Goal: Information Seeking & Learning: Learn about a topic

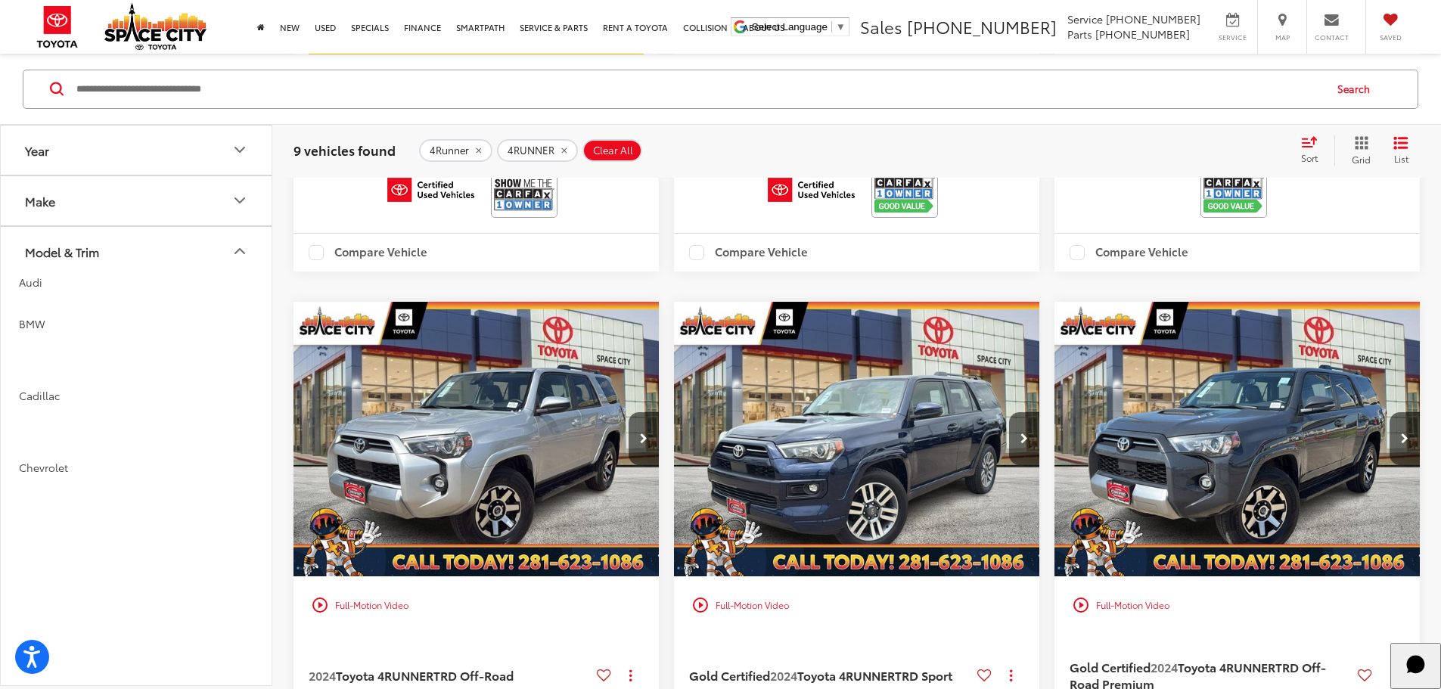
scroll to position [2496, 0]
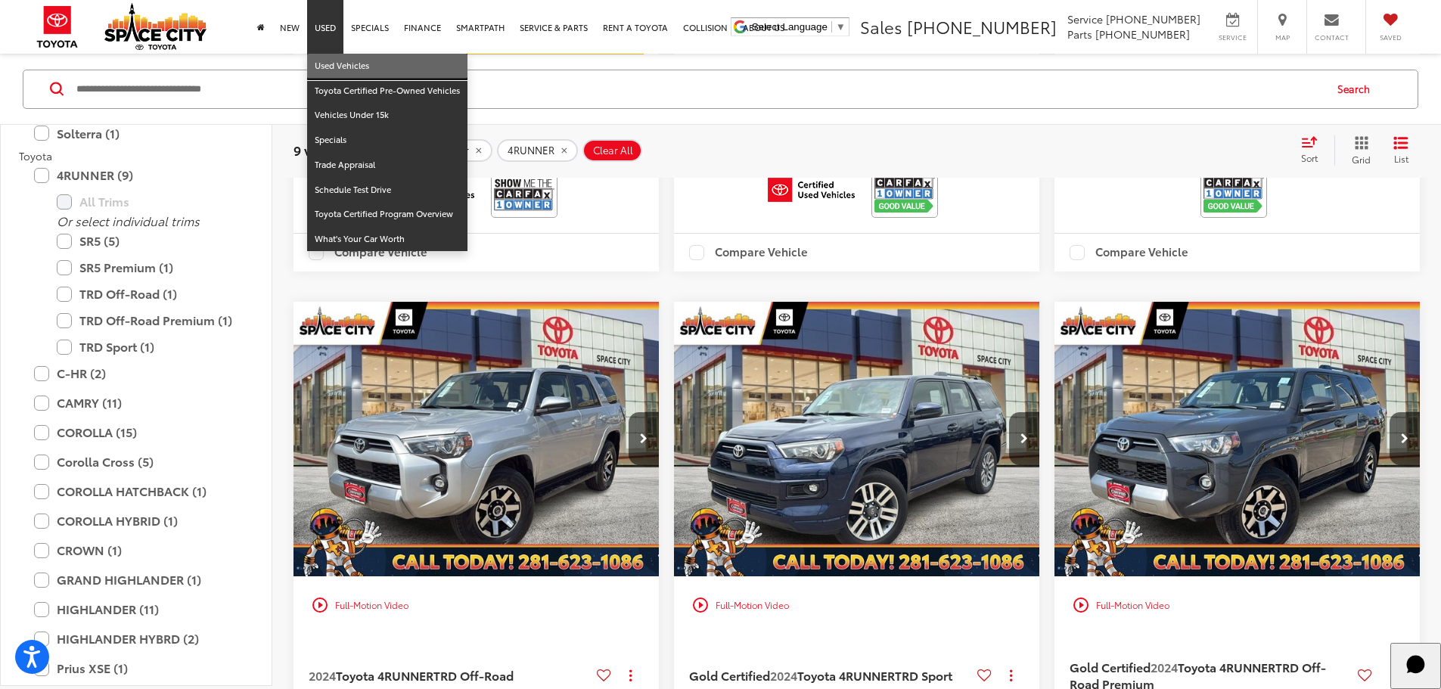
click at [334, 69] on link "Used Vehicles" at bounding box center [387, 66] width 160 height 25
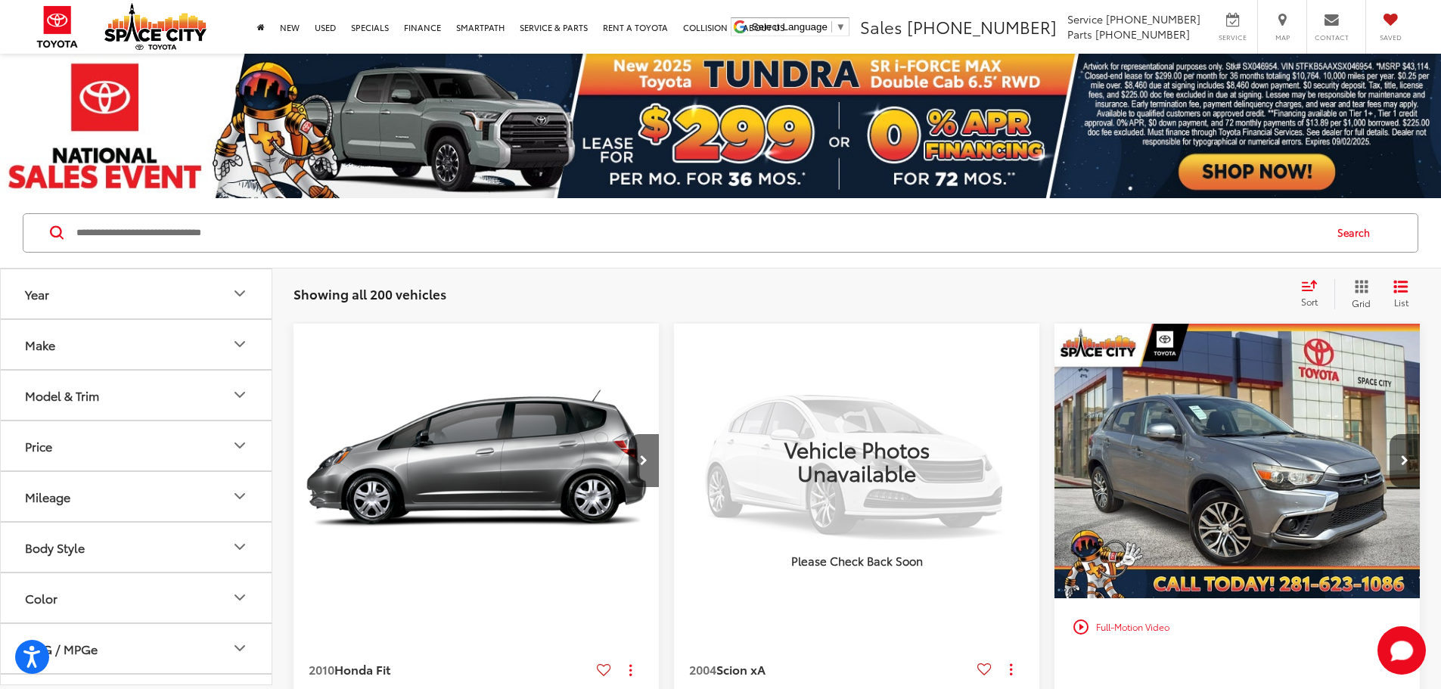
click at [241, 237] on input "Search by Make, Model, or Keyword" at bounding box center [699, 233] width 1248 height 36
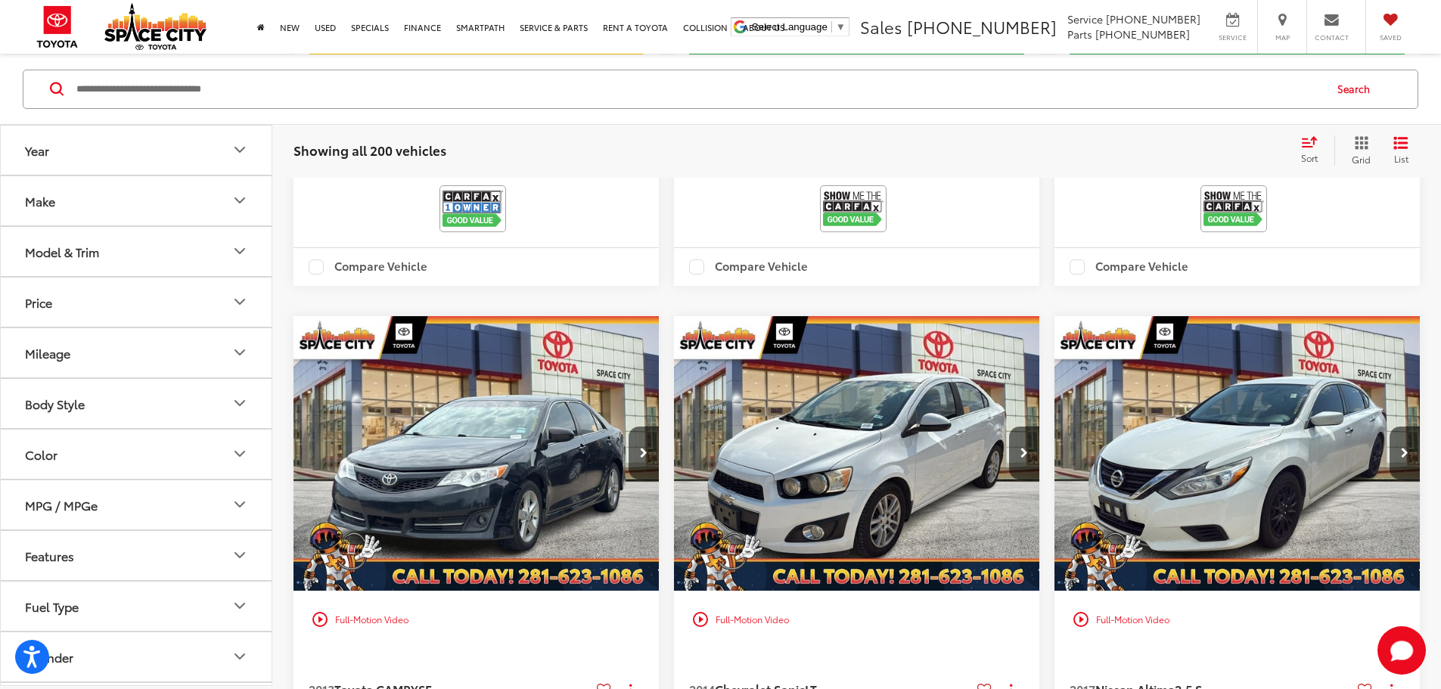
scroll to position [1739, 0]
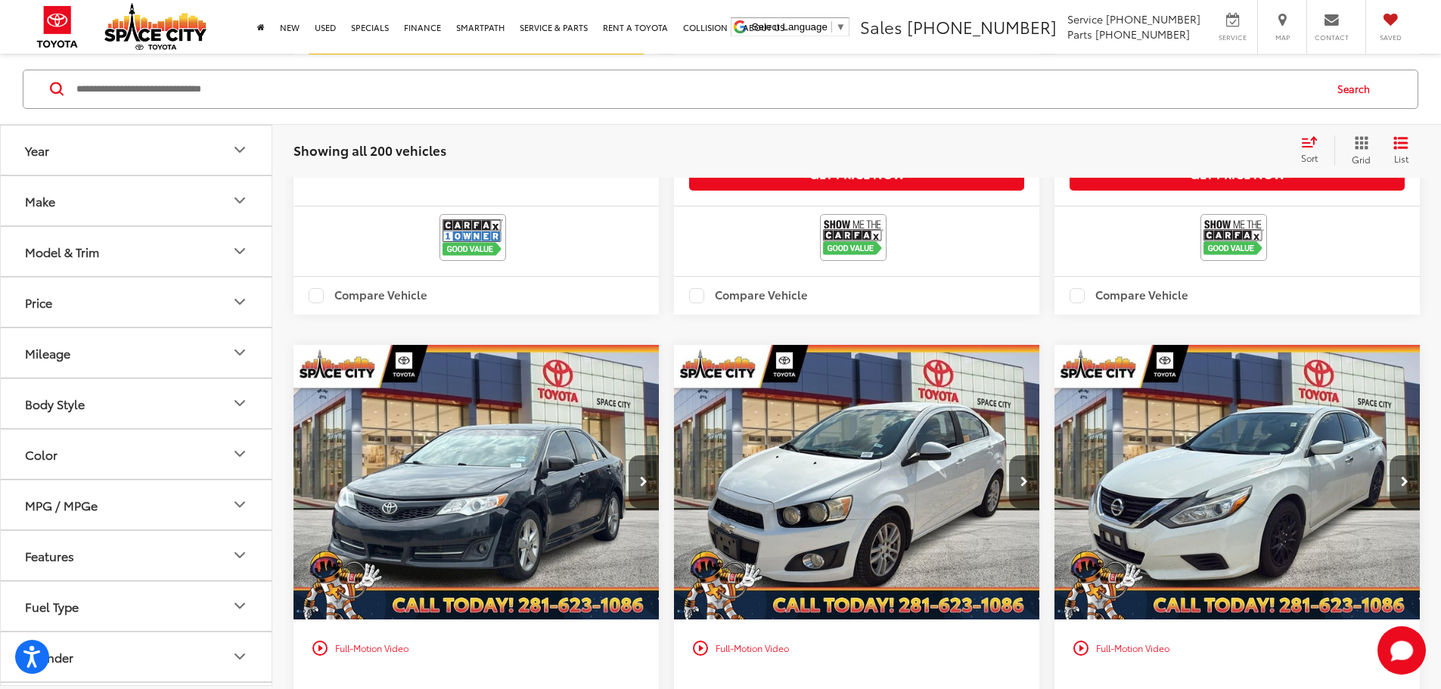
click at [197, 87] on input "Search by Make, Model, or Keyword" at bounding box center [699, 88] width 1248 height 36
type input "***"
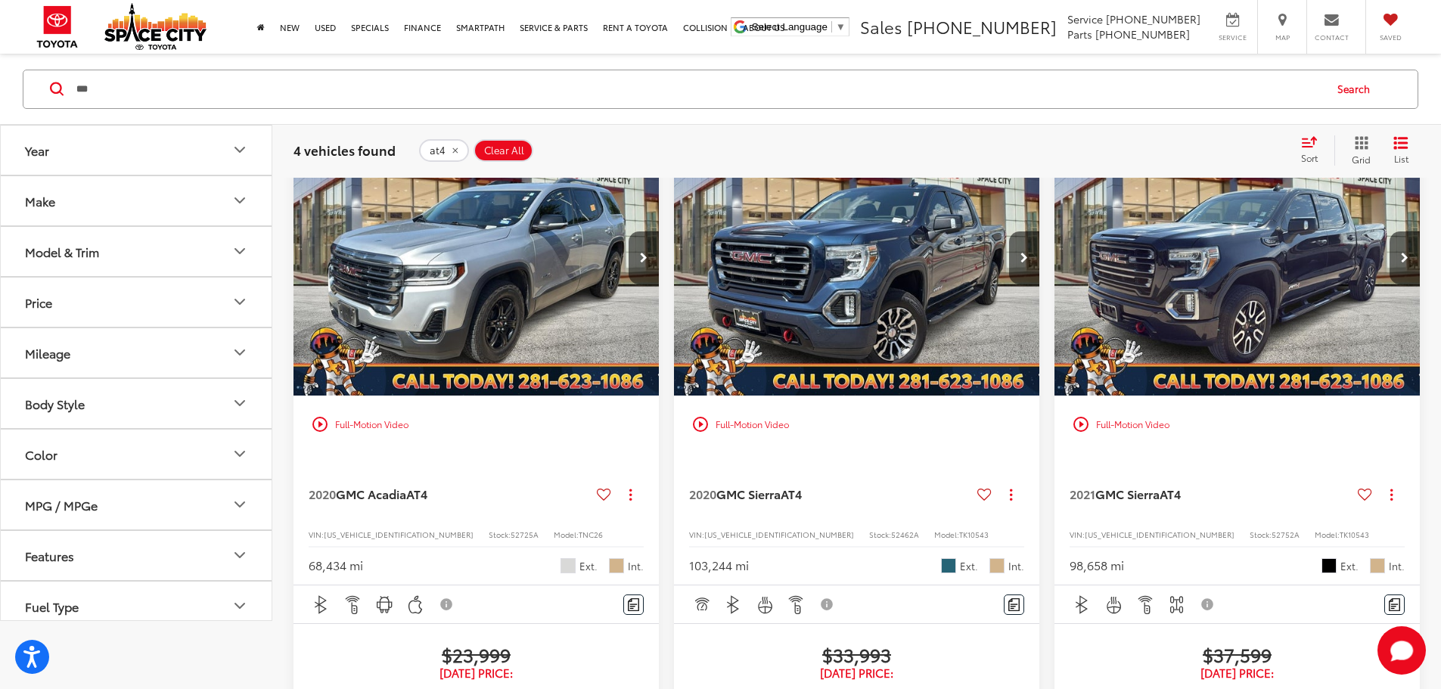
scroll to position [220, 0]
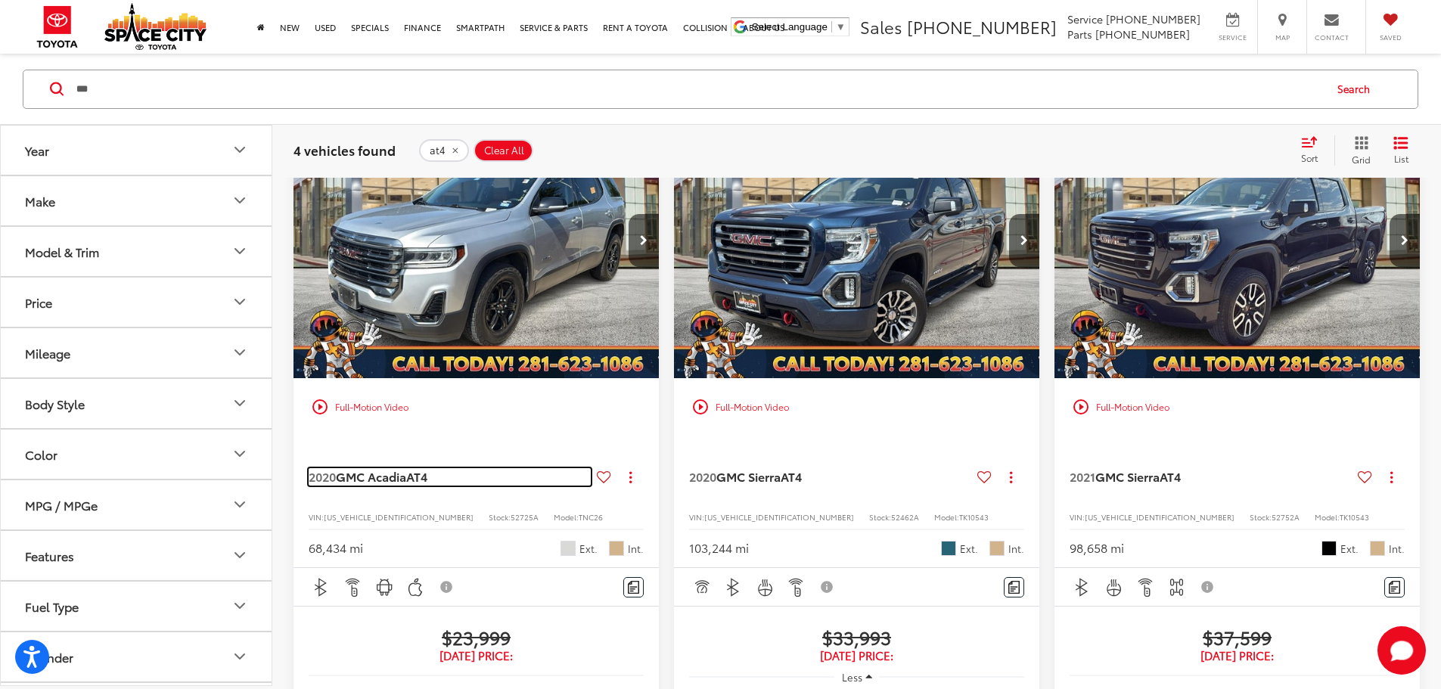
click at [359, 467] on span "GMC Acadia" at bounding box center [371, 475] width 70 height 17
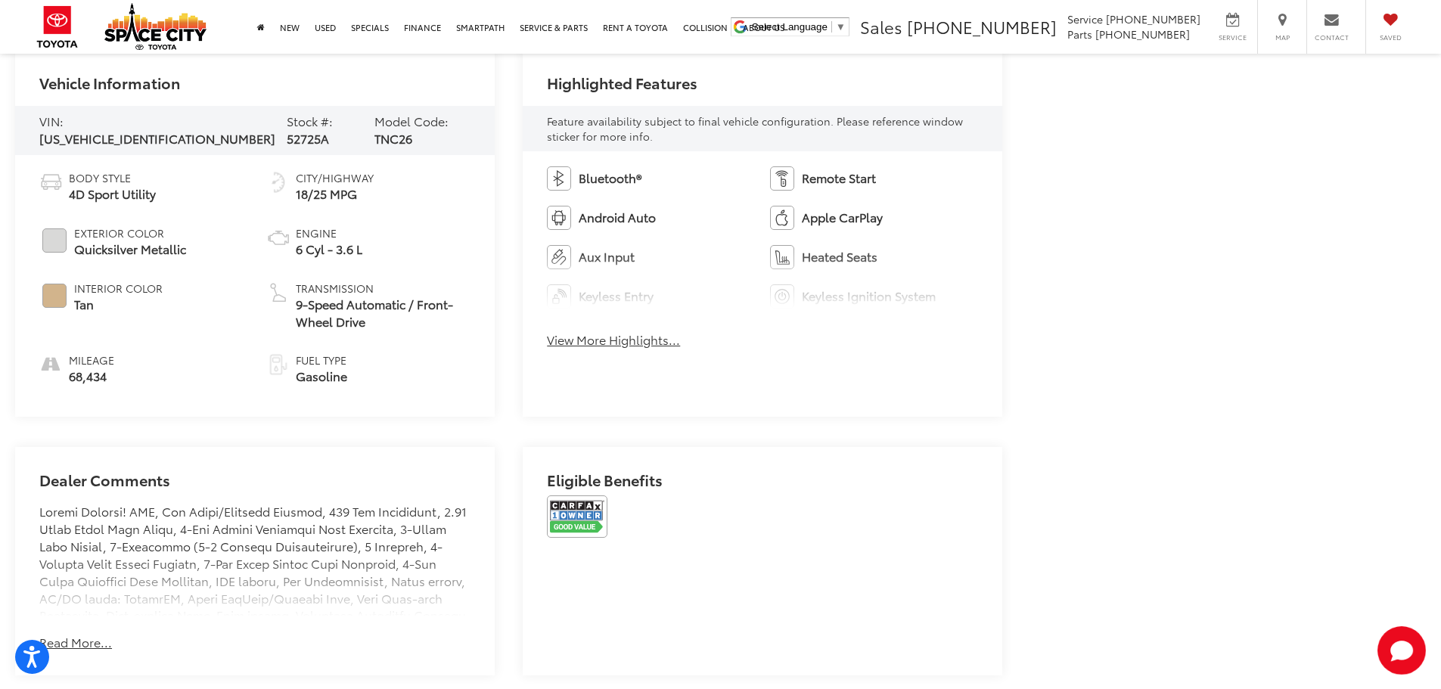
scroll to position [787, 0]
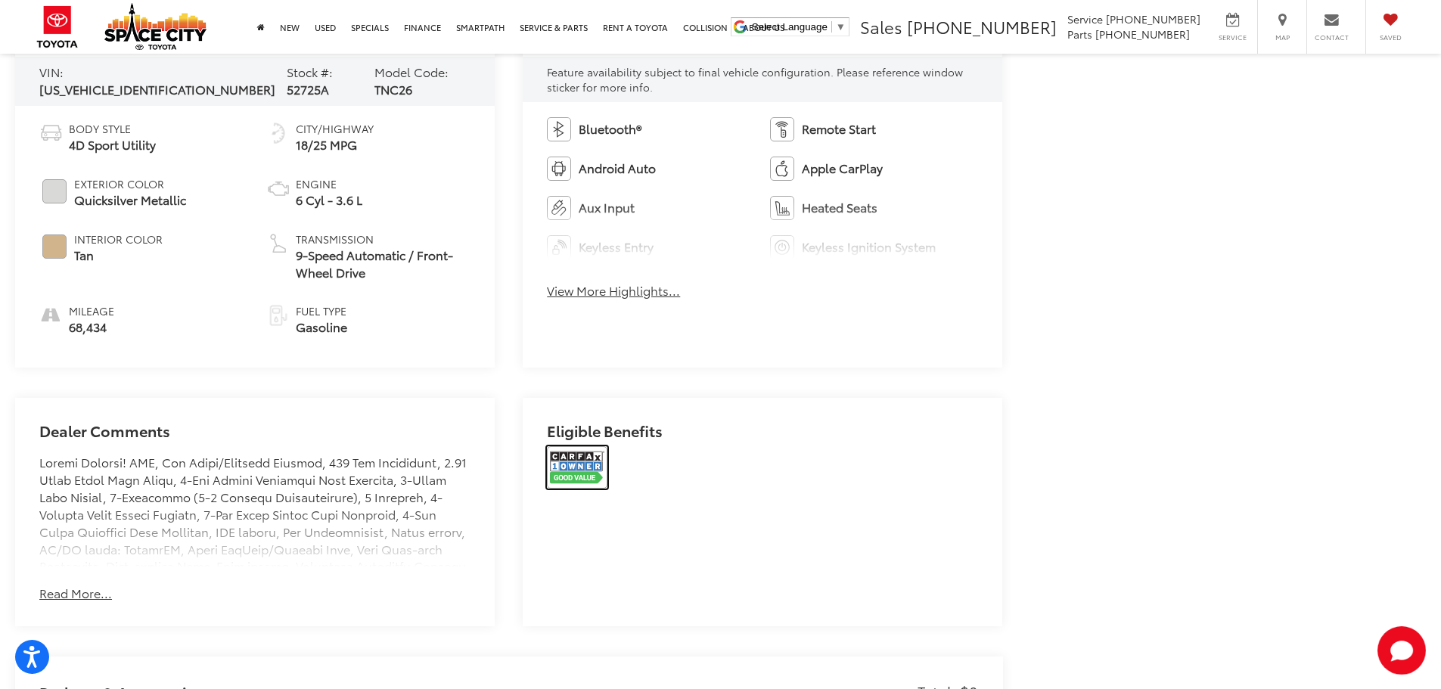
click at [605, 462] on img at bounding box center [577, 467] width 61 height 42
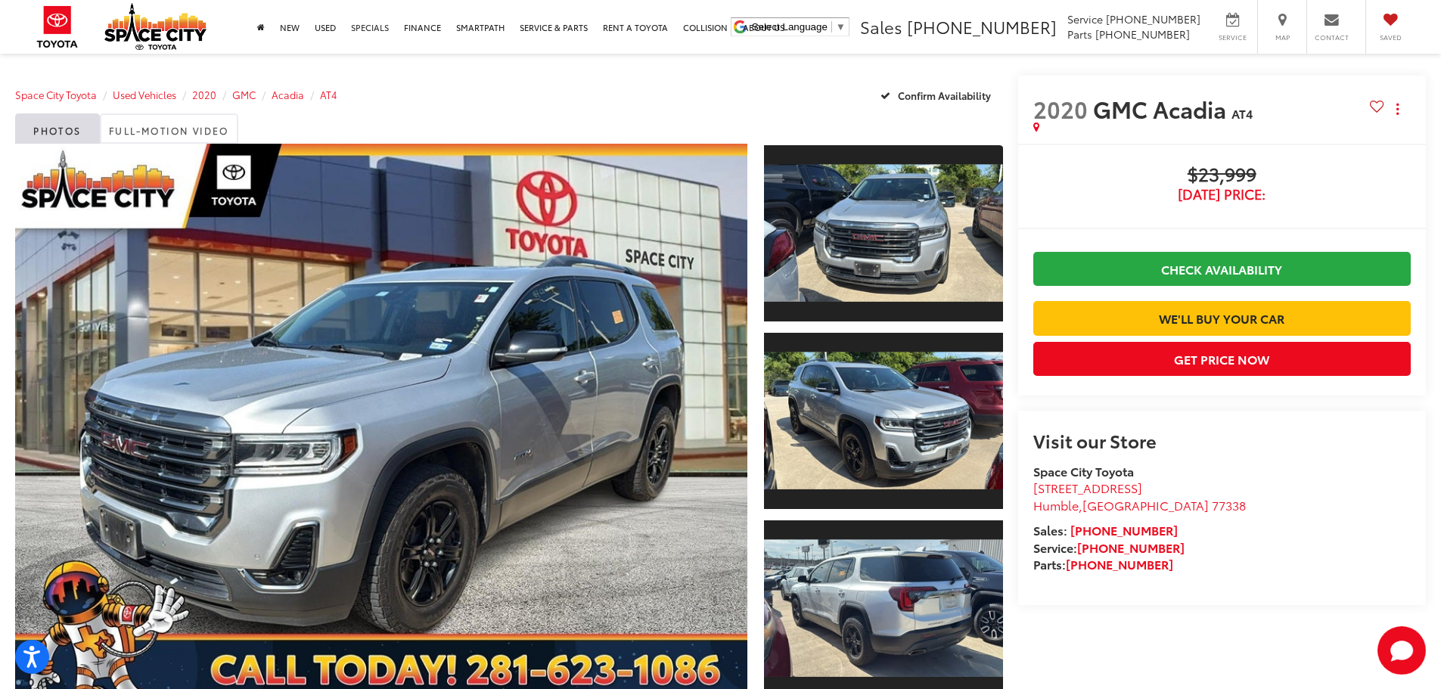
scroll to position [0, 0]
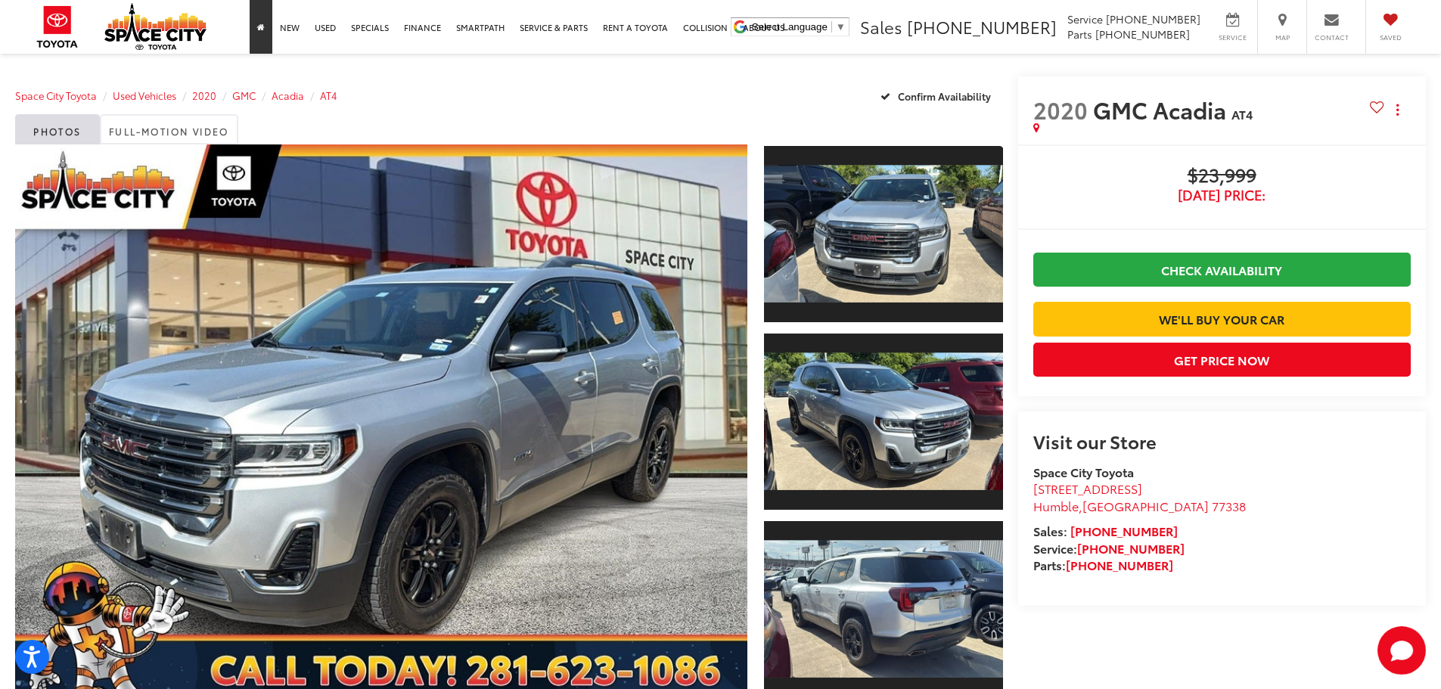
click at [258, 34] on link "Home" at bounding box center [261, 27] width 23 height 54
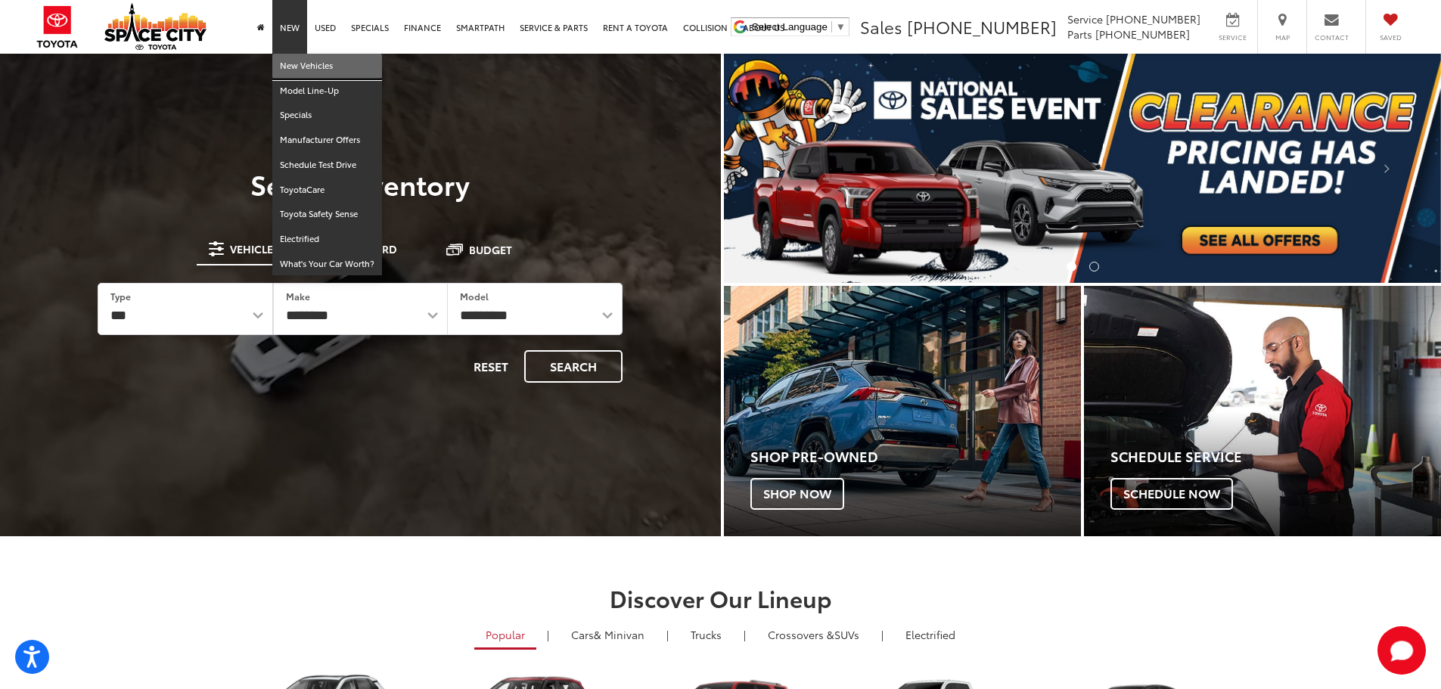
click at [306, 68] on link "New Vehicles" at bounding box center [327, 66] width 110 height 25
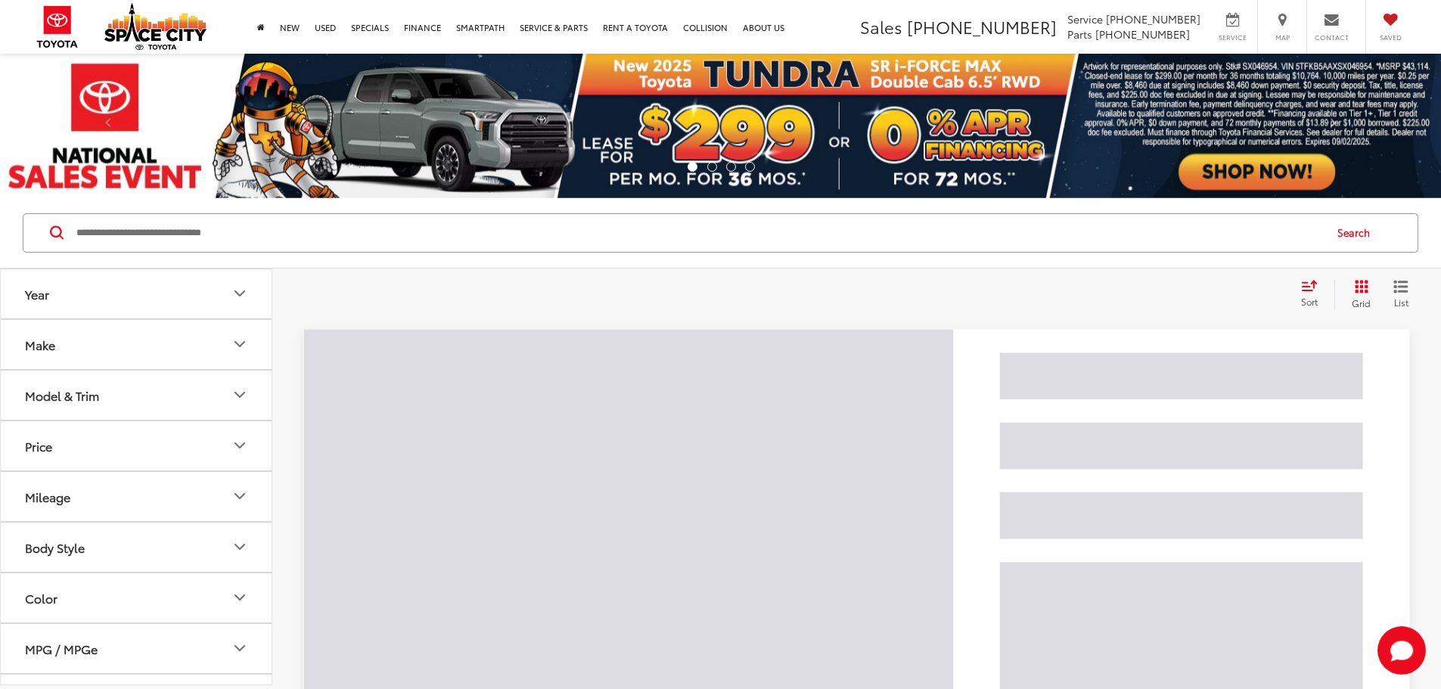
click at [284, 237] on input "Search by Make, Model, or Keyword" at bounding box center [699, 233] width 1248 height 36
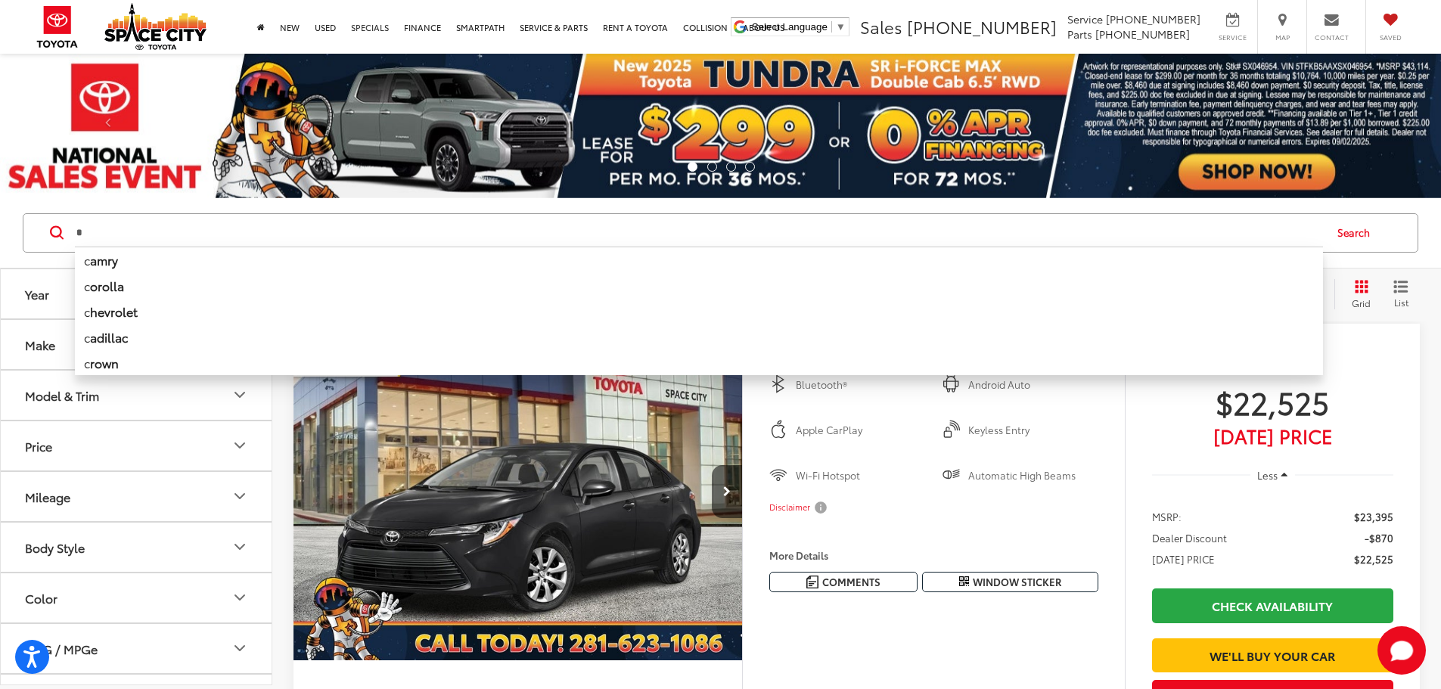
type input "*"
